Goal: Feedback & Contribution: Contribute content

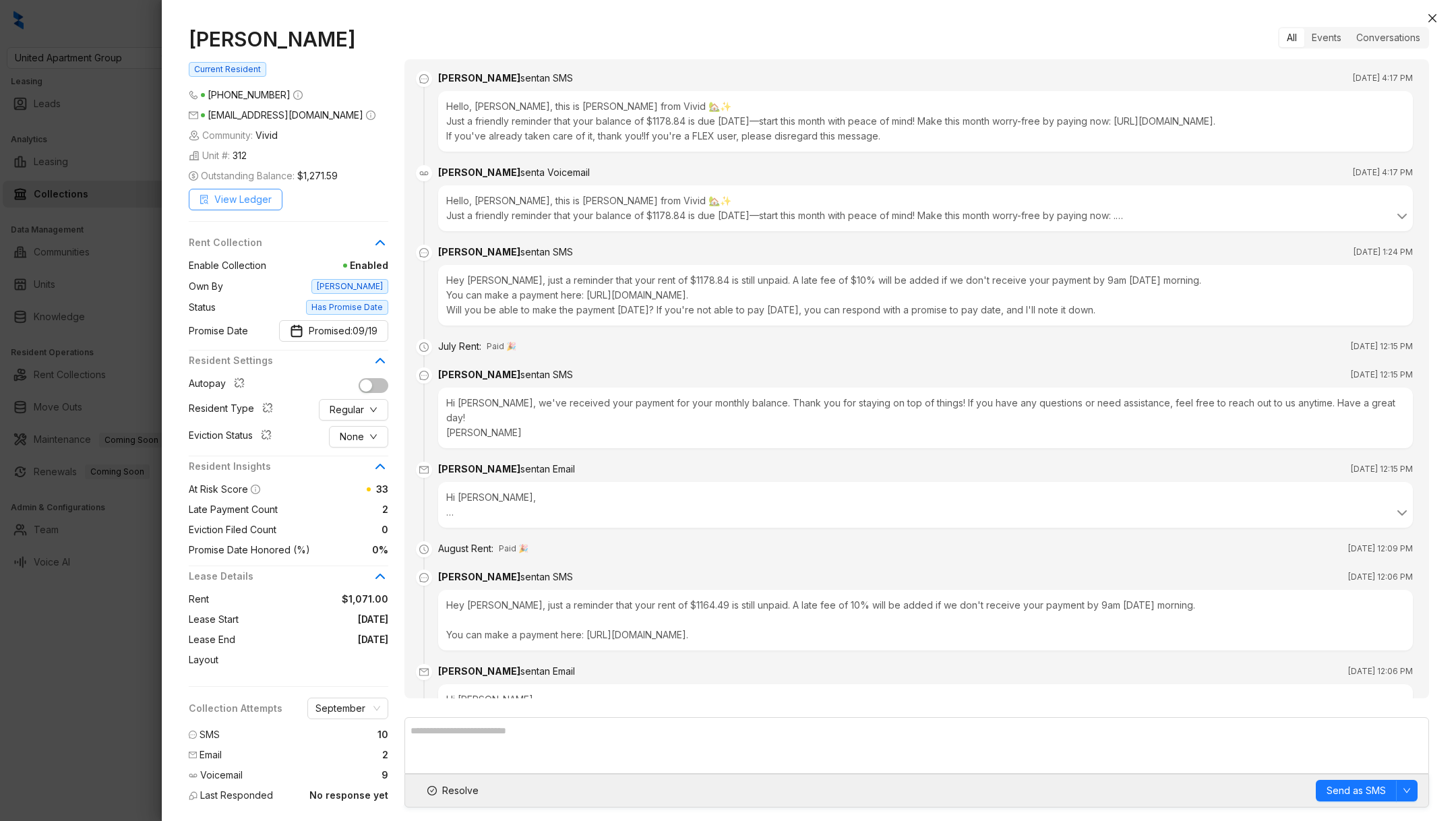
scroll to position [1651, 0]
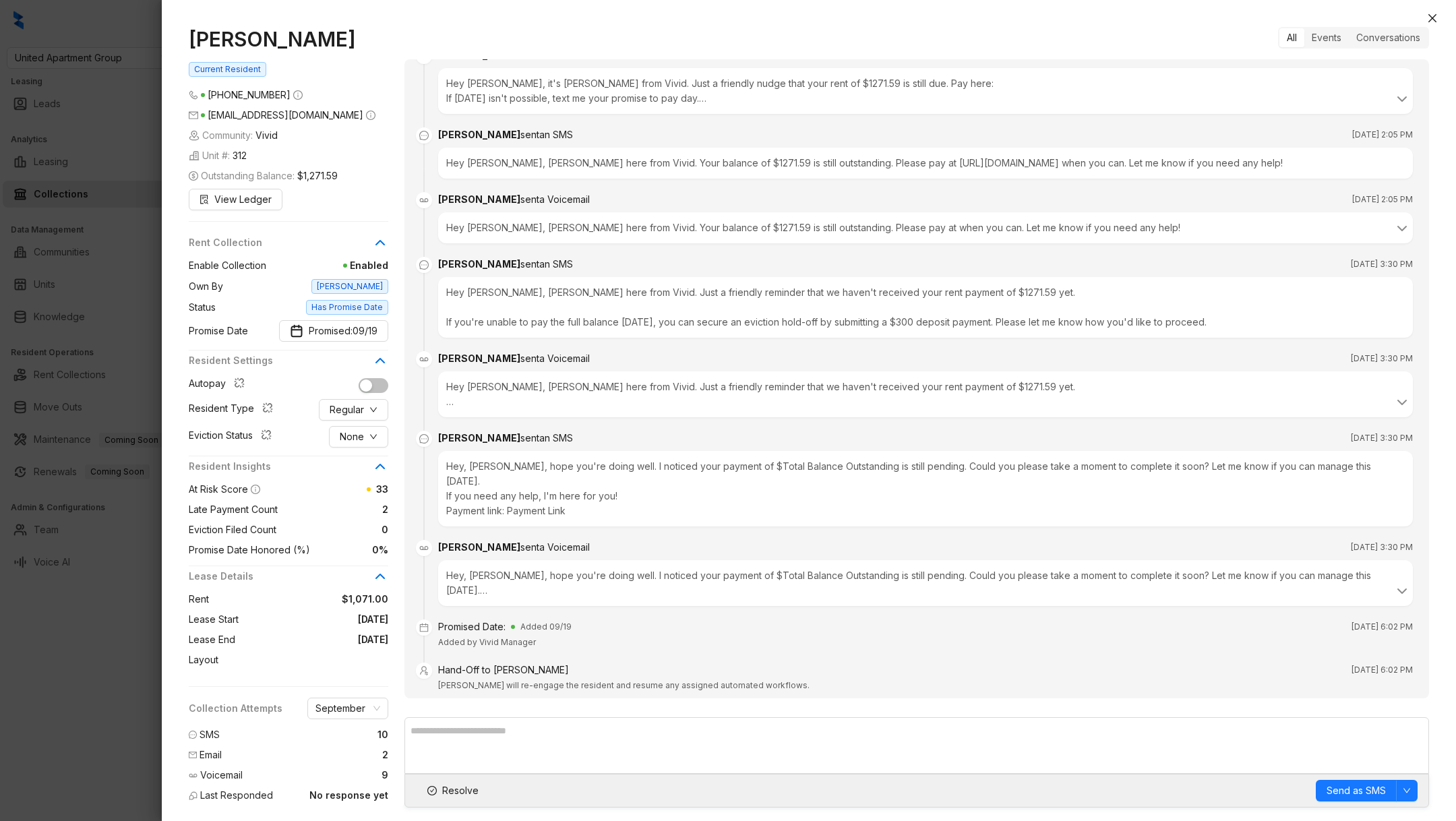
click at [54, 564] on div at bounding box center [728, 410] width 1456 height 821
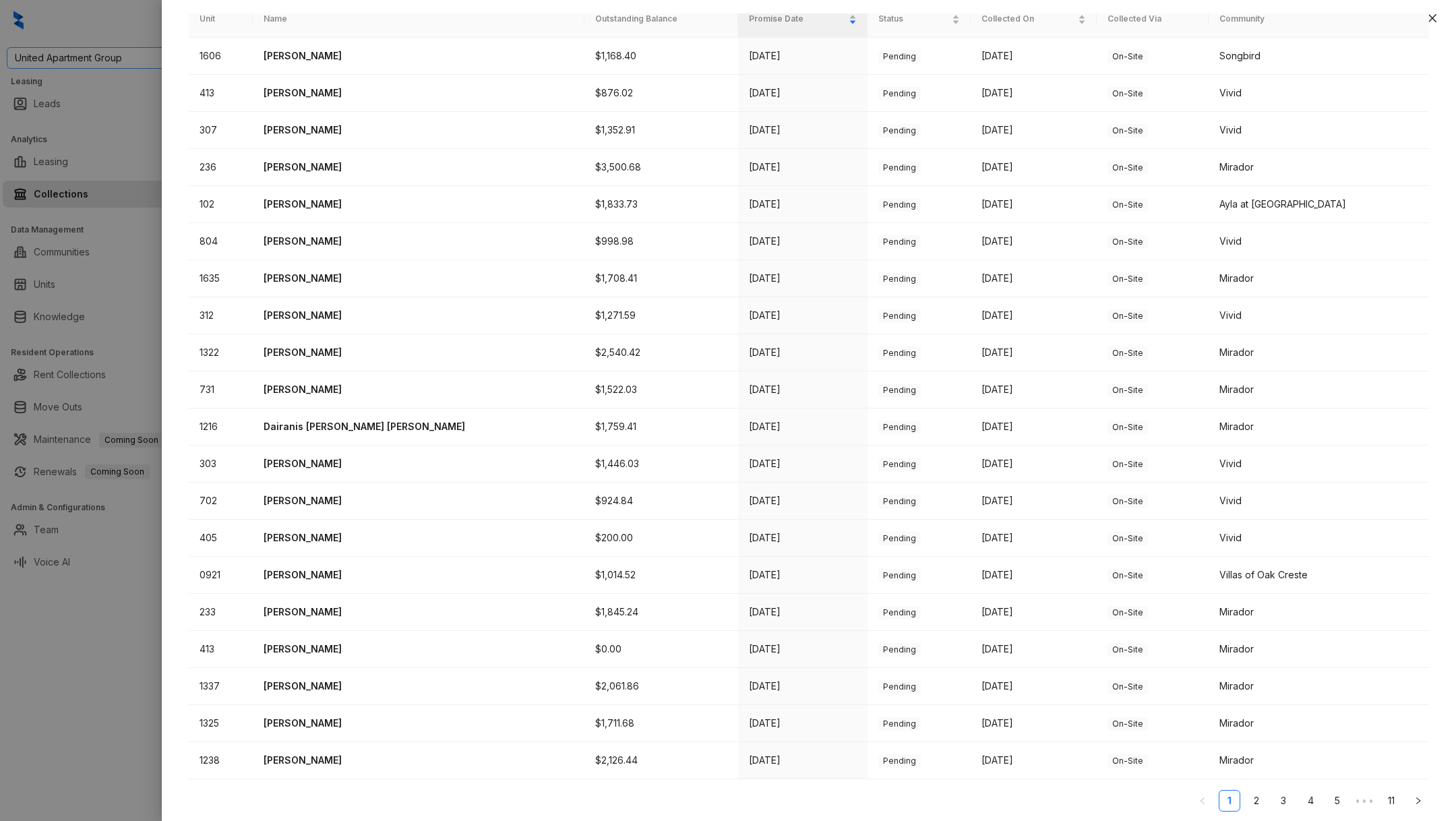
click at [83, 62] on div at bounding box center [728, 410] width 1456 height 821
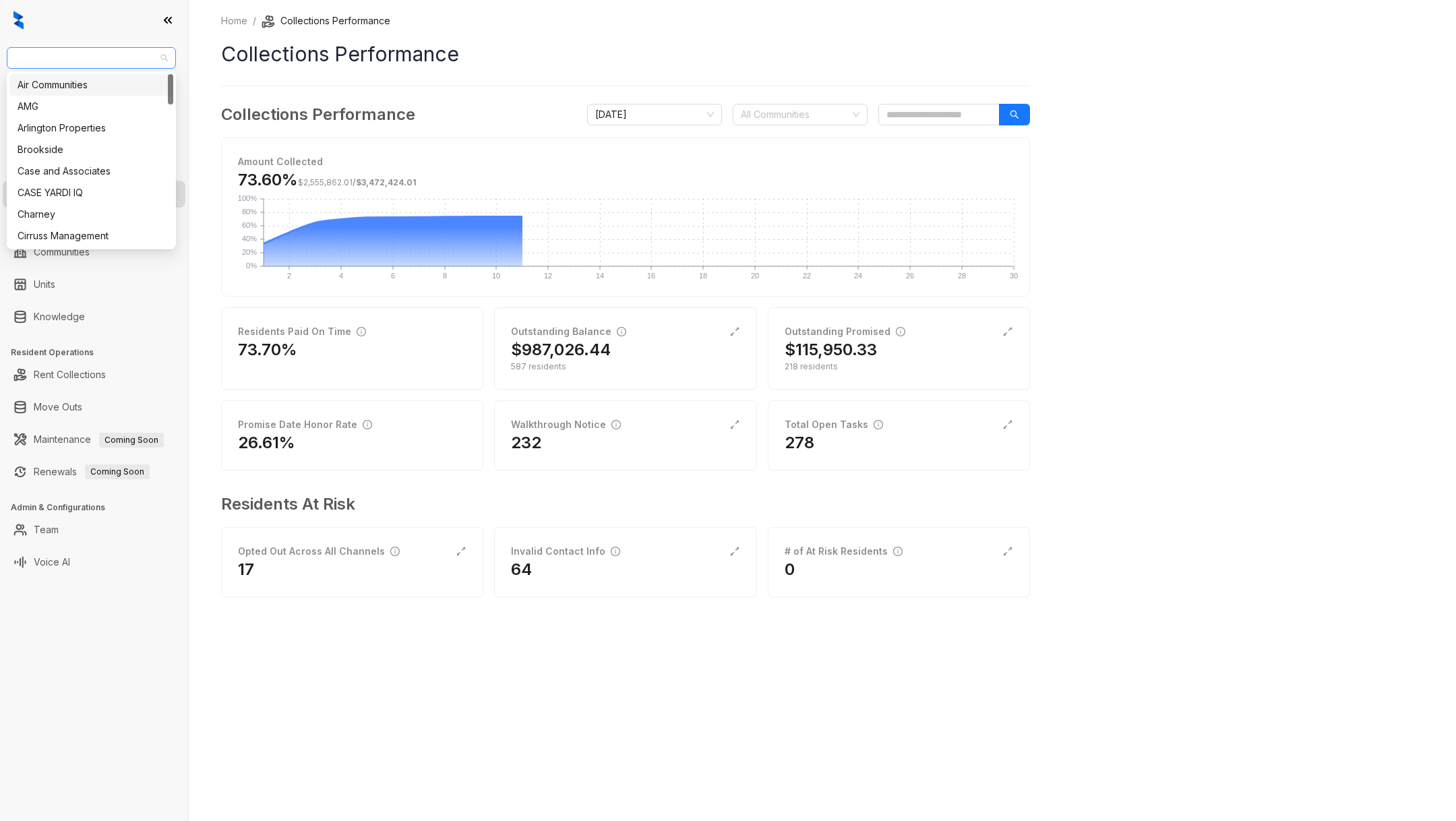
click at [83, 62] on span "United Apartment Group" at bounding box center [91, 57] width 153 height 20
type input "****"
click at [94, 66] on span "United Apartment Group" at bounding box center [91, 57] width 153 height 20
type input "****"
click at [100, 88] on div "Case and Associates" at bounding box center [91, 85] width 147 height 15
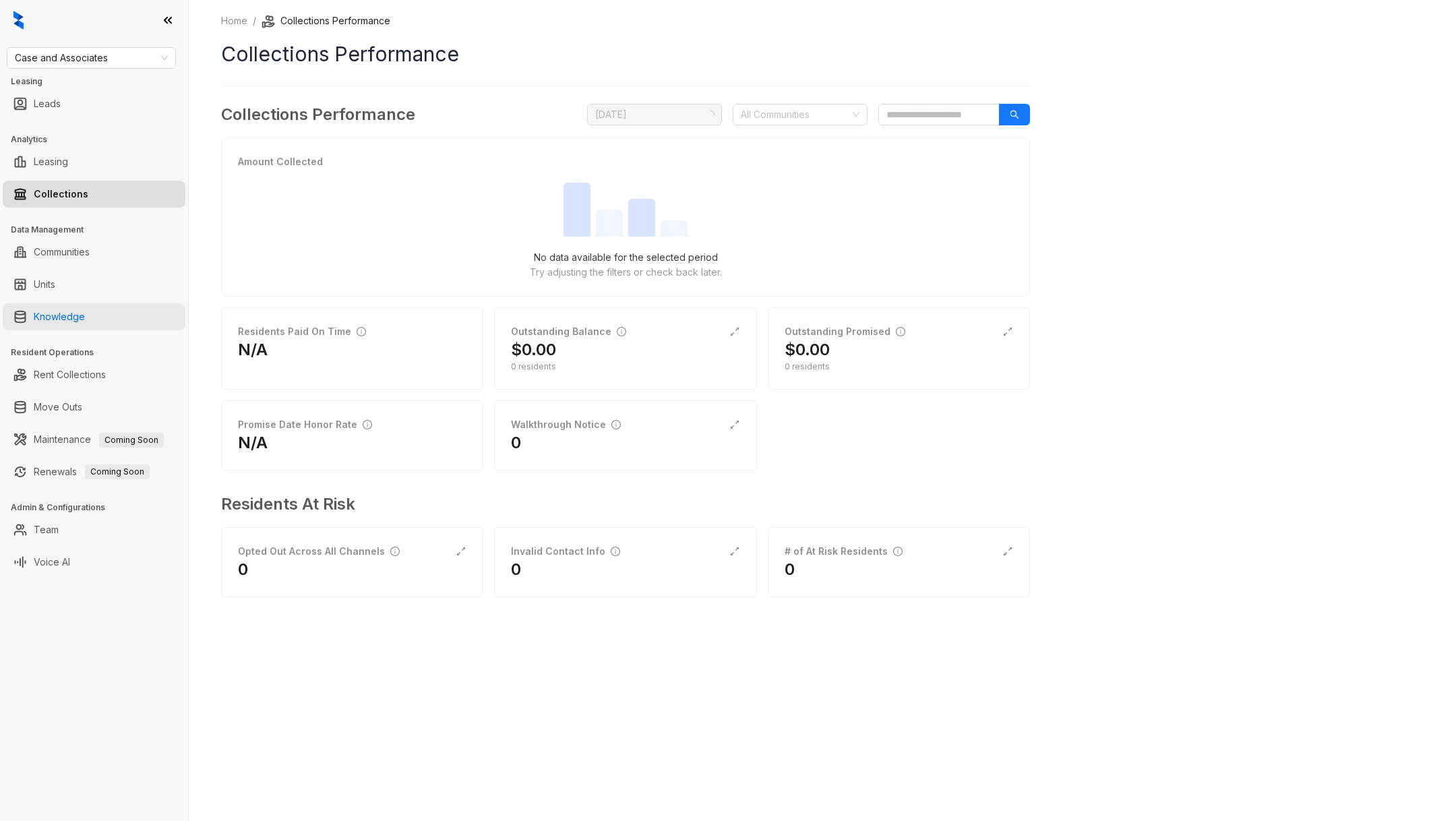
click at [74, 317] on link "Knowledge" at bounding box center [59, 317] width 51 height 27
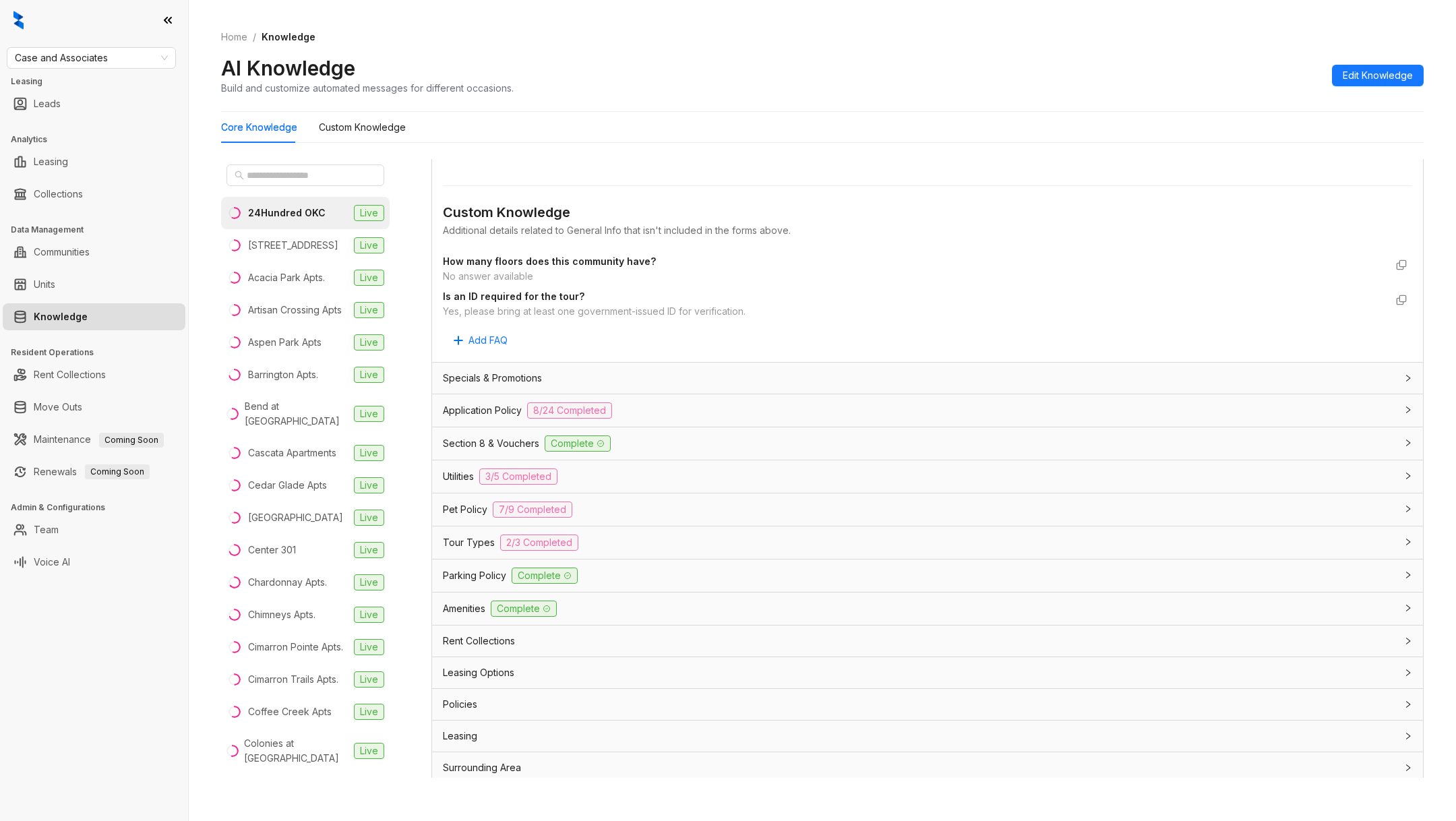
scroll to position [21, 0]
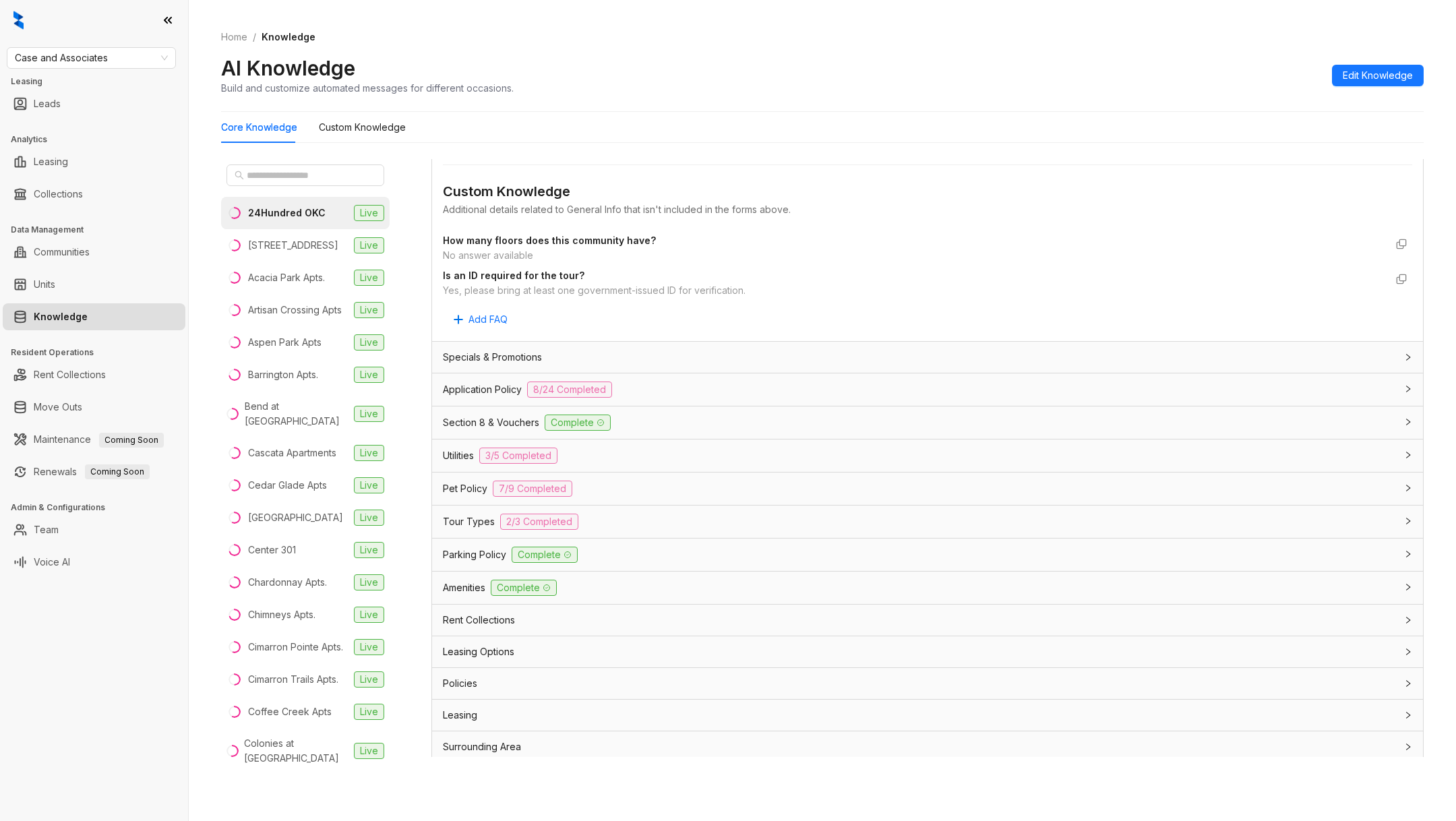
click at [482, 389] on span "Application Policy" at bounding box center [482, 389] width 79 height 15
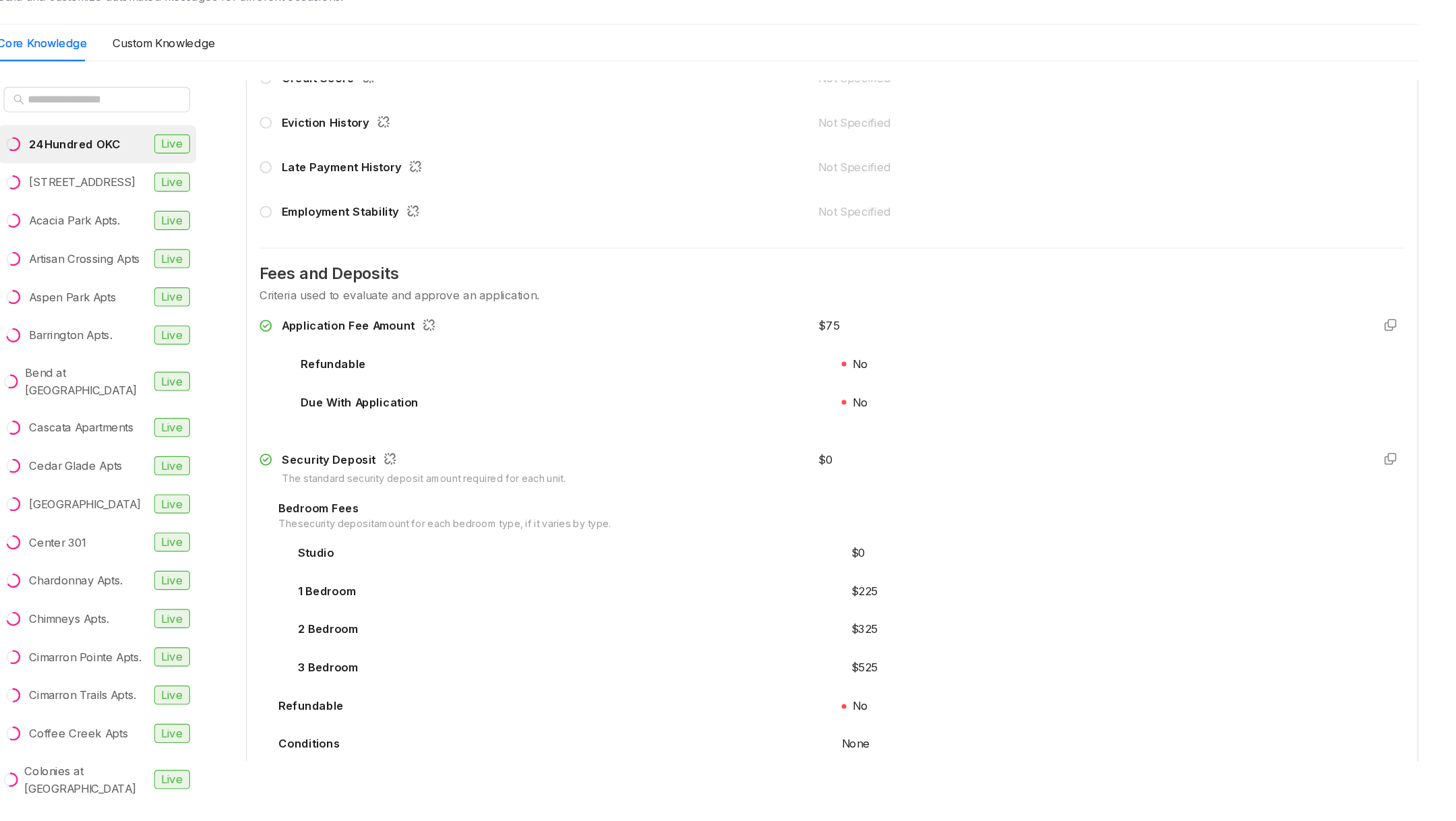
scroll to position [0, 0]
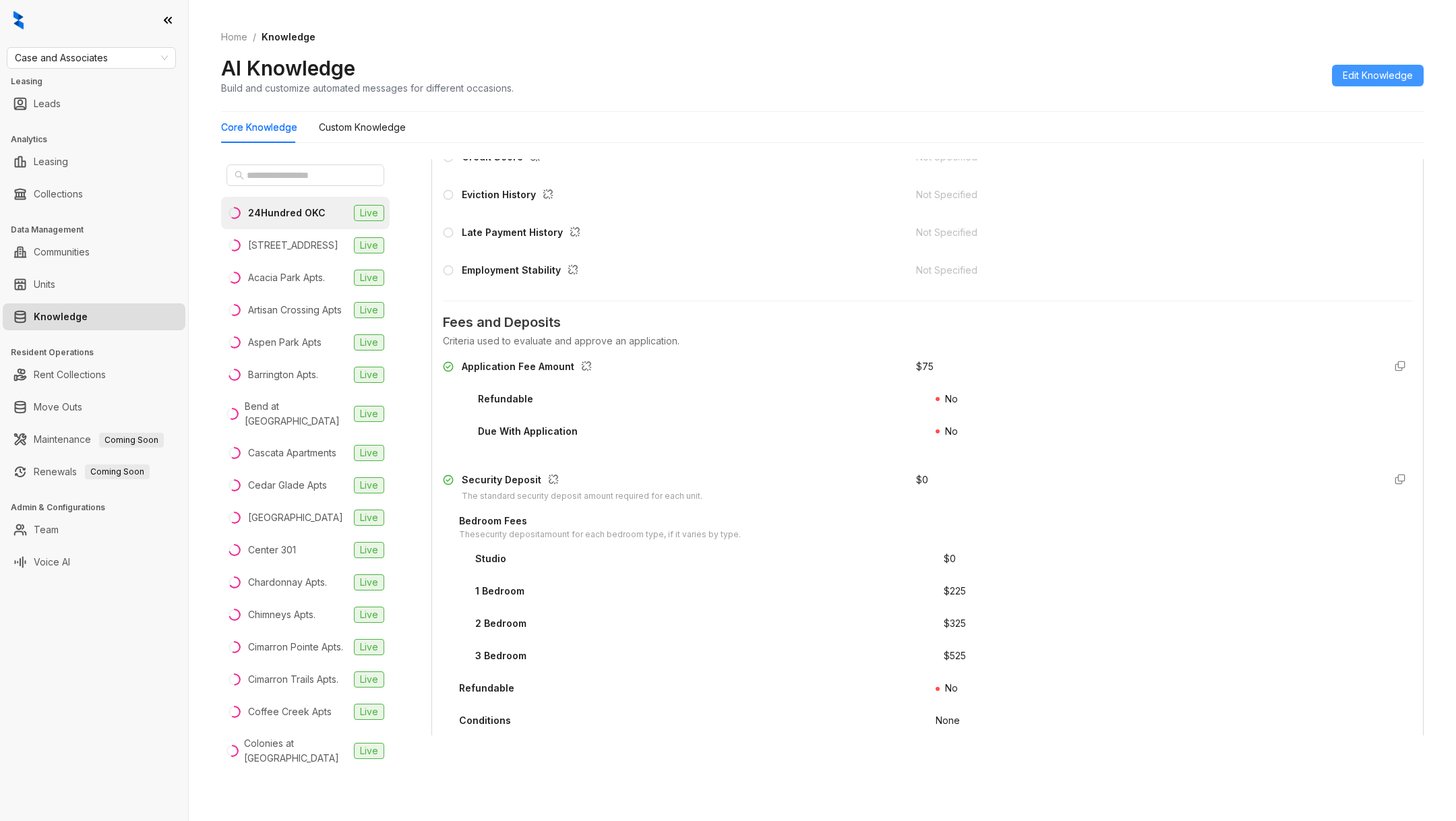
click at [1352, 83] on button "Edit Knowledge" at bounding box center [1377, 75] width 91 height 22
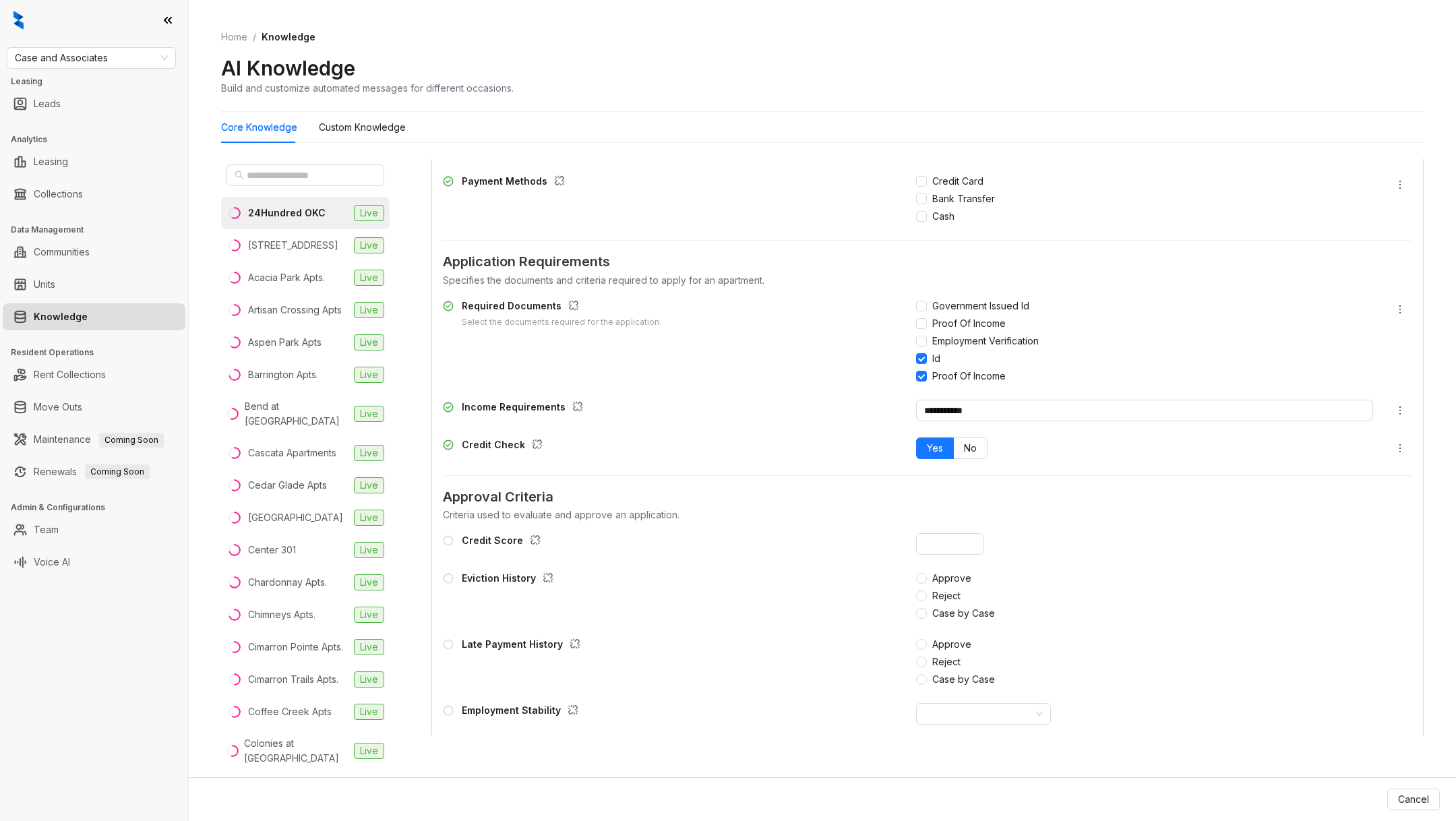
scroll to position [1276, 0]
